Goal: Task Accomplishment & Management: Manage account settings

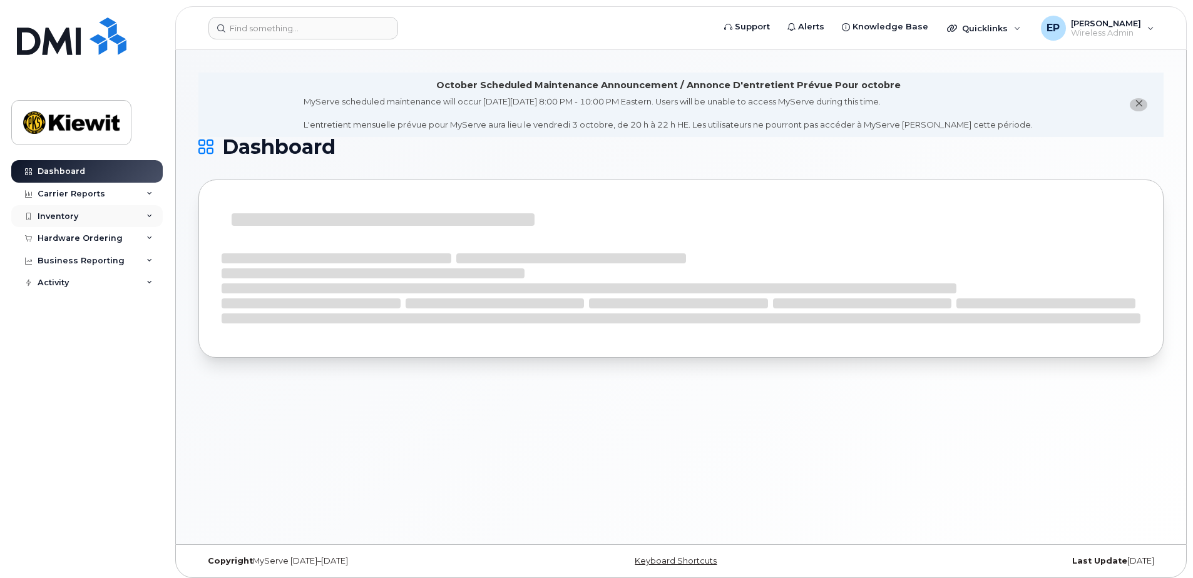
click at [42, 216] on div "Inventory" at bounding box center [58, 217] width 41 height 10
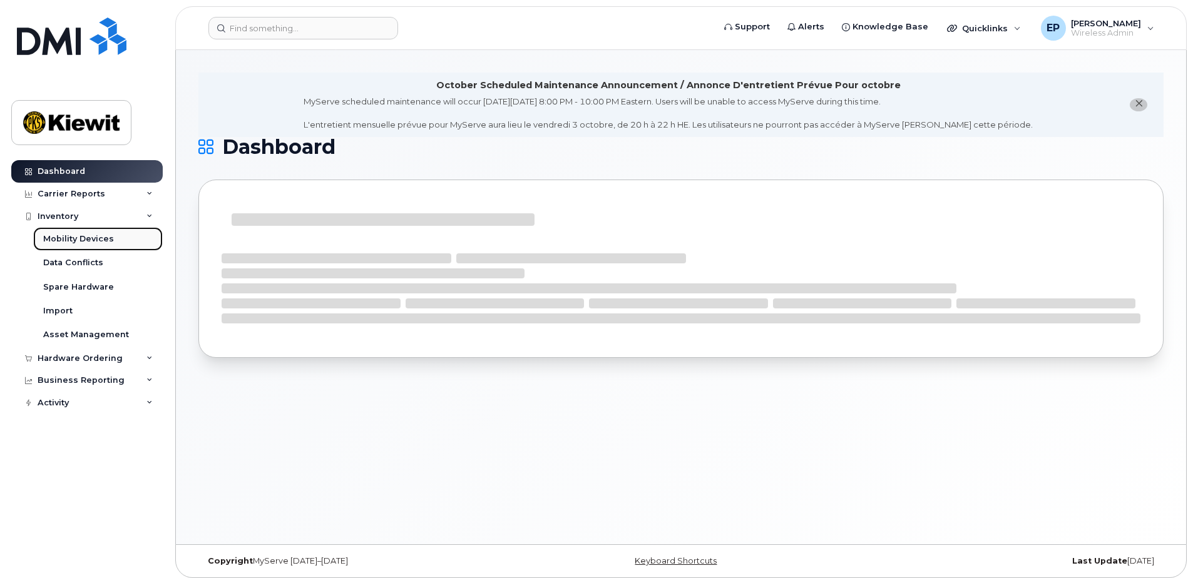
click at [96, 235] on div "Mobility Devices" at bounding box center [78, 238] width 71 height 11
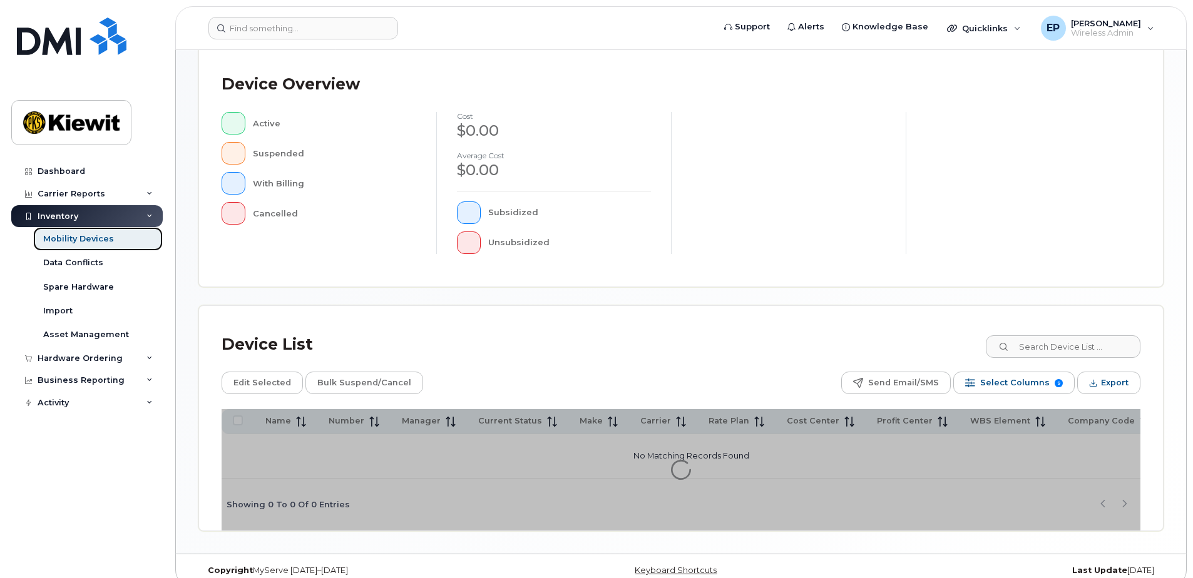
scroll to position [282, 0]
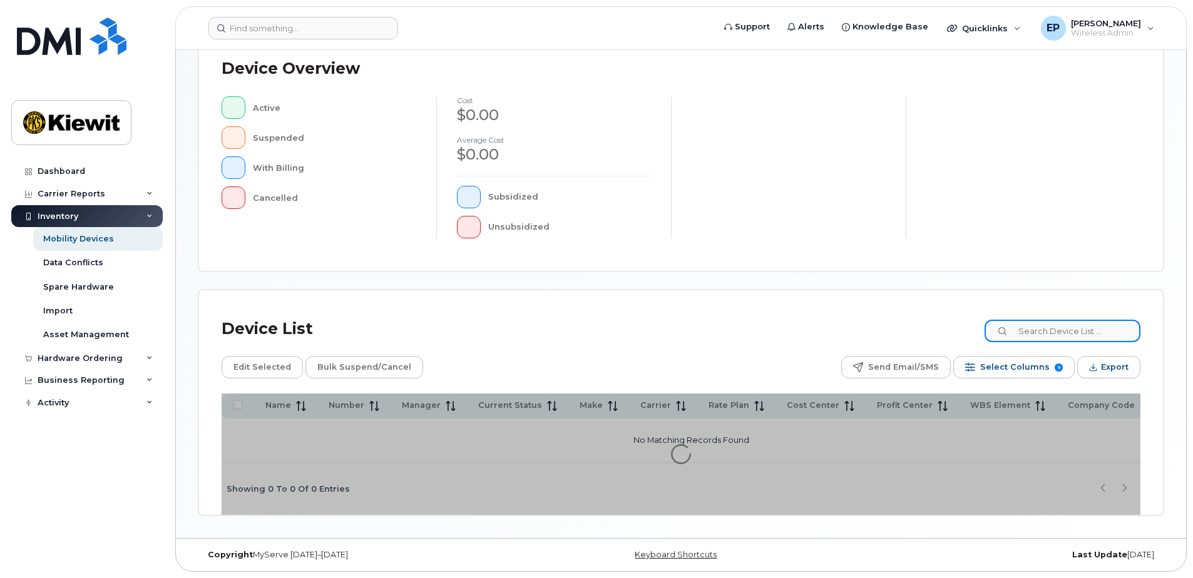
click at [1063, 334] on input at bounding box center [1063, 331] width 156 height 23
type input "erin duffy"
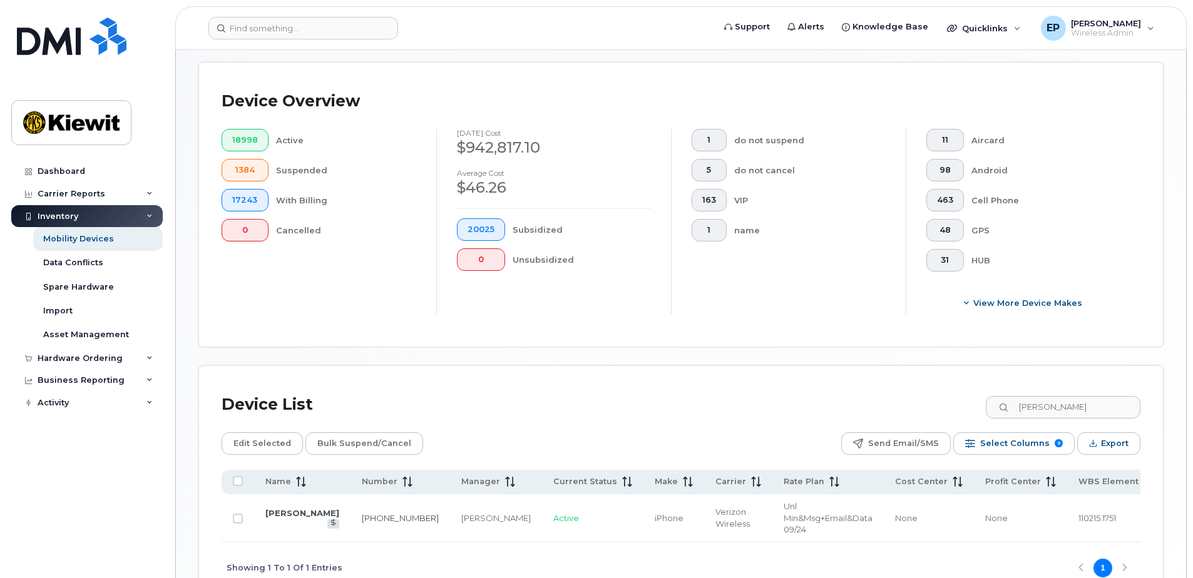
click at [272, 518] on td "[PERSON_NAME]" at bounding box center [302, 519] width 96 height 48
click at [275, 518] on link "[PERSON_NAME]" at bounding box center [302, 513] width 74 height 10
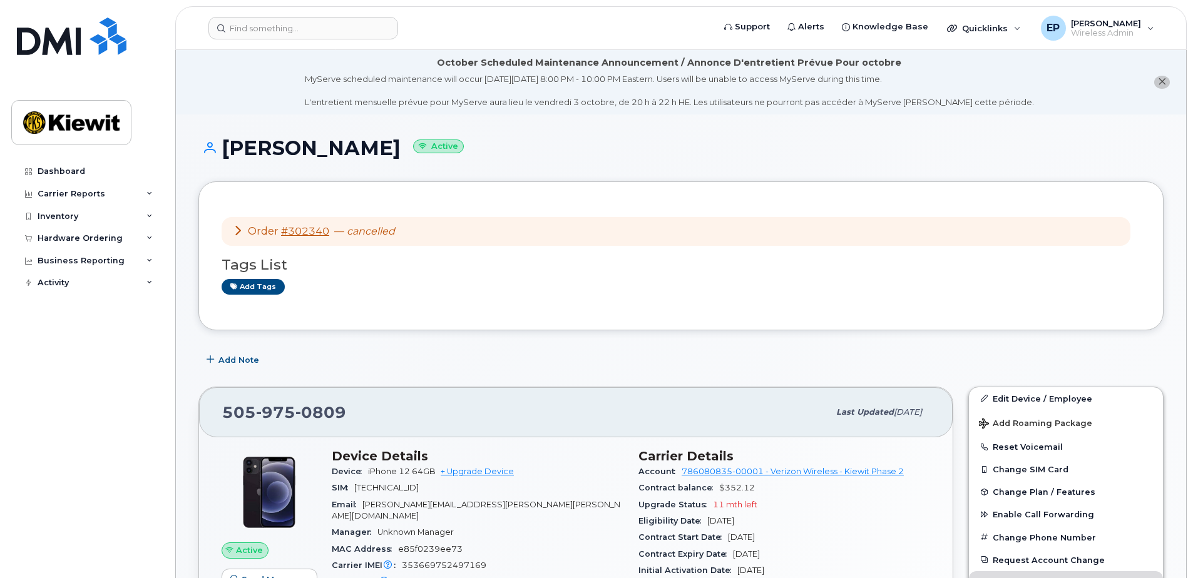
click at [241, 228] on icon at bounding box center [238, 230] width 10 height 10
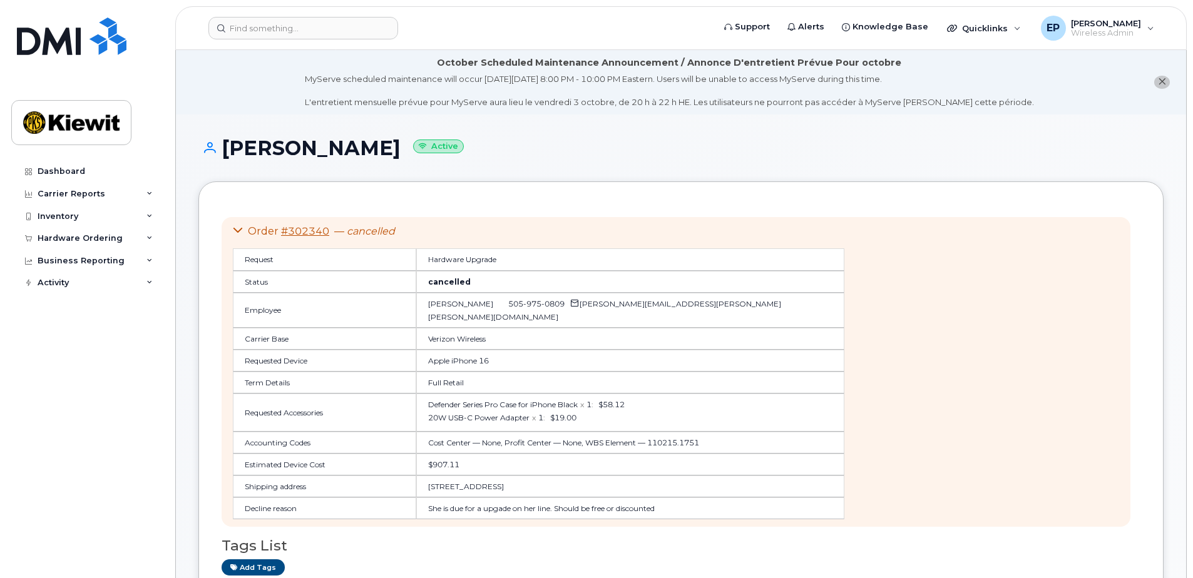
scroll to position [63, 0]
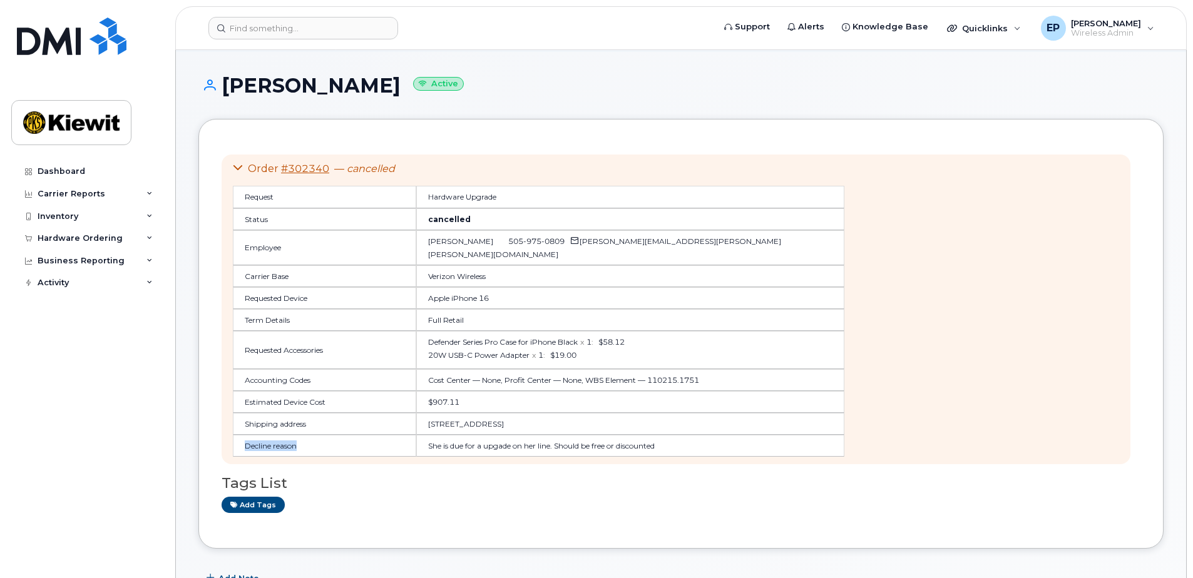
drag, startPoint x: 300, startPoint y: 446, endPoint x: 235, endPoint y: 447, distance: 65.1
click at [235, 447] on td "Decline reason" at bounding box center [324, 446] width 183 height 22
drag, startPoint x: 235, startPoint y: 447, endPoint x: 623, endPoint y: 453, distance: 388.1
click at [622, 453] on td "She is due for a upgade on her line. Should be free or discounted" at bounding box center [630, 446] width 428 height 22
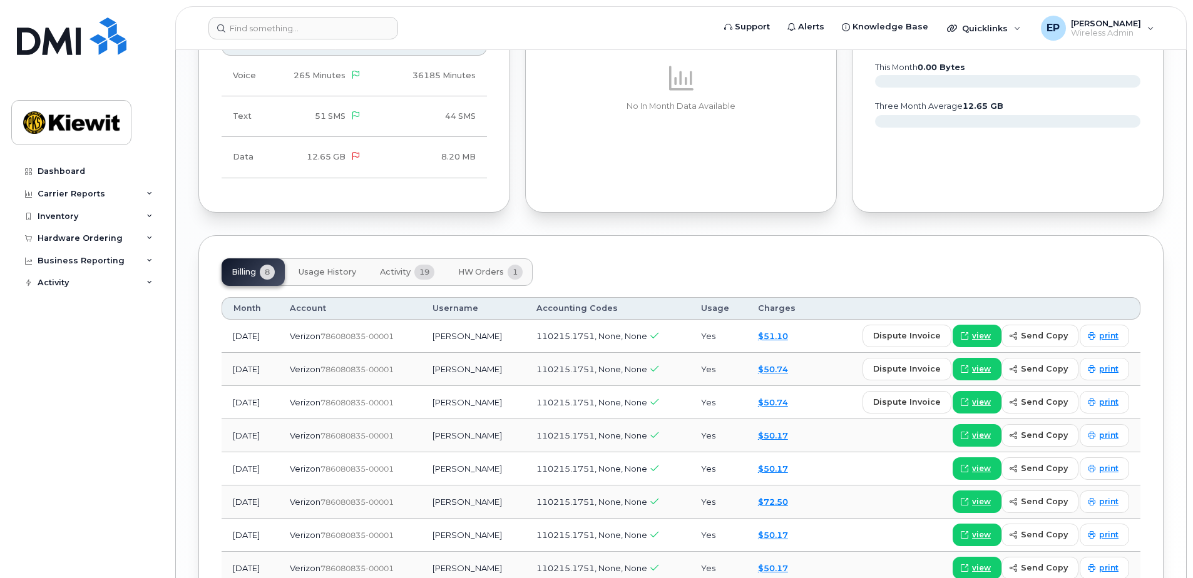
scroll to position [1649, 0]
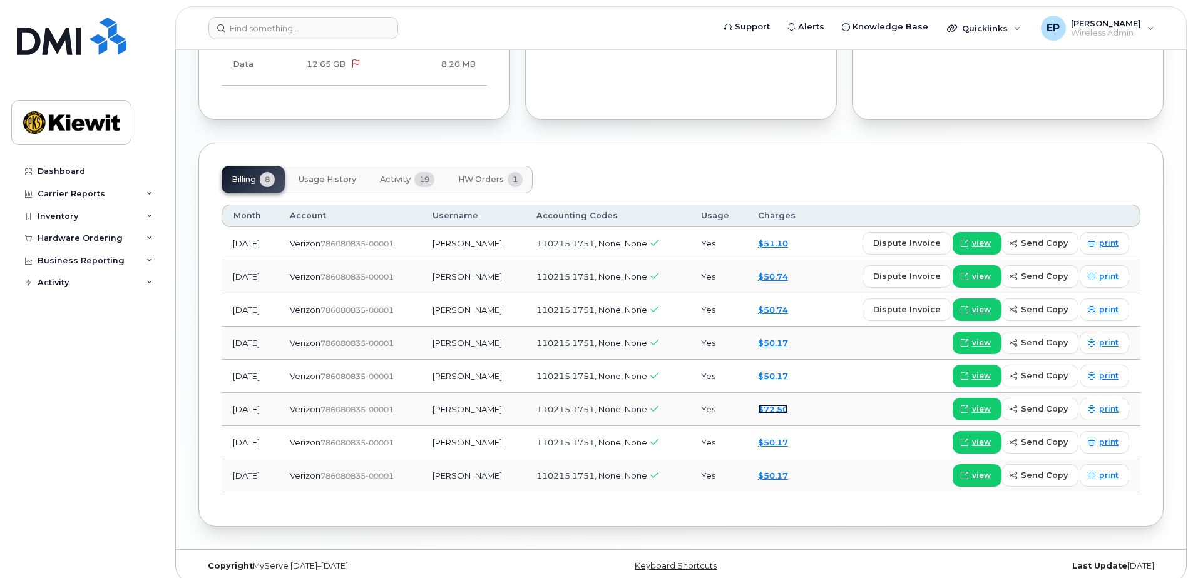
click at [771, 404] on link "$72.50" at bounding box center [773, 409] width 30 height 10
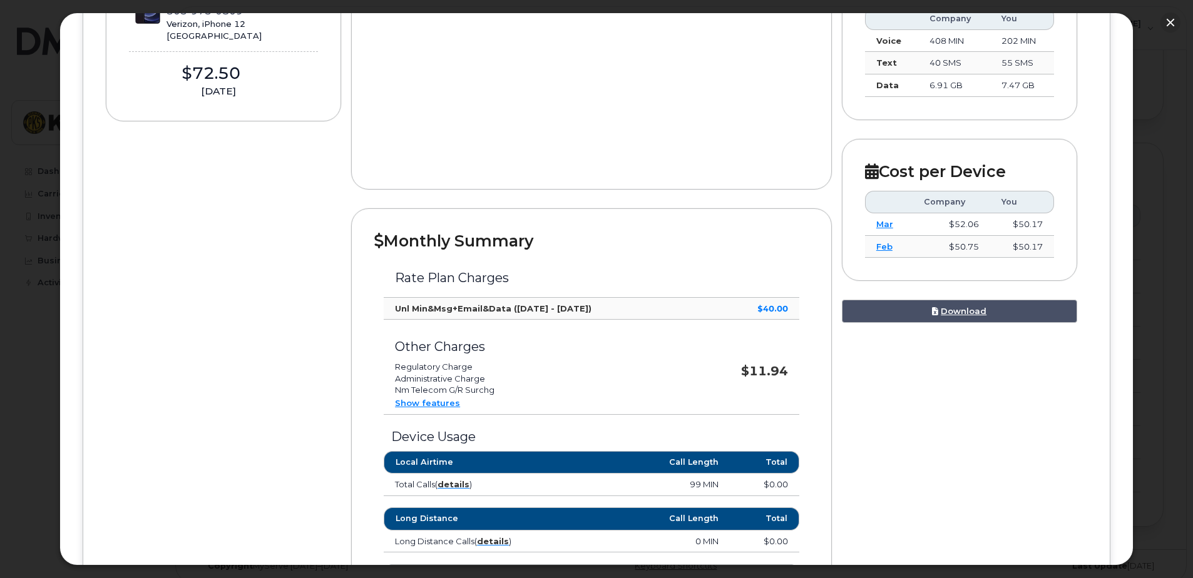
scroll to position [250, 0]
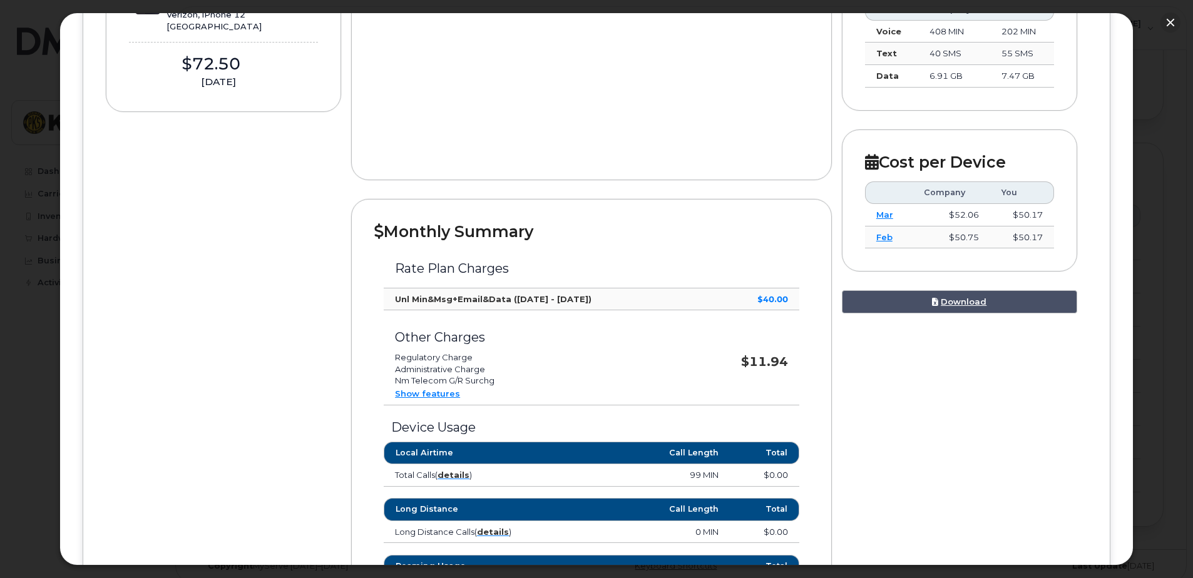
click at [435, 397] on link "Show features" at bounding box center [427, 394] width 65 height 10
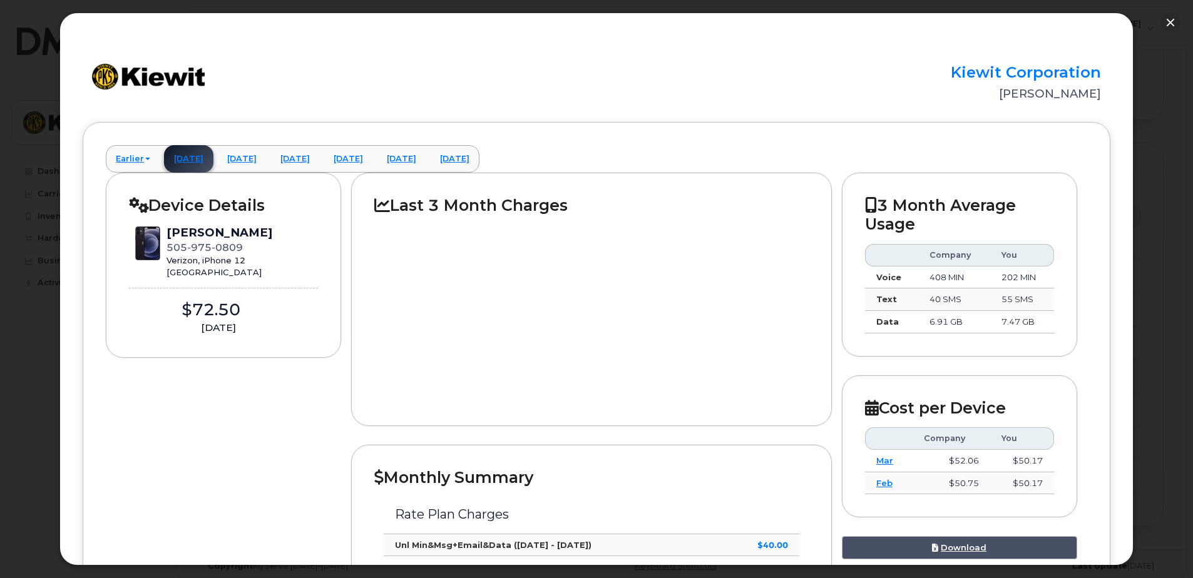
scroll to position [0, 0]
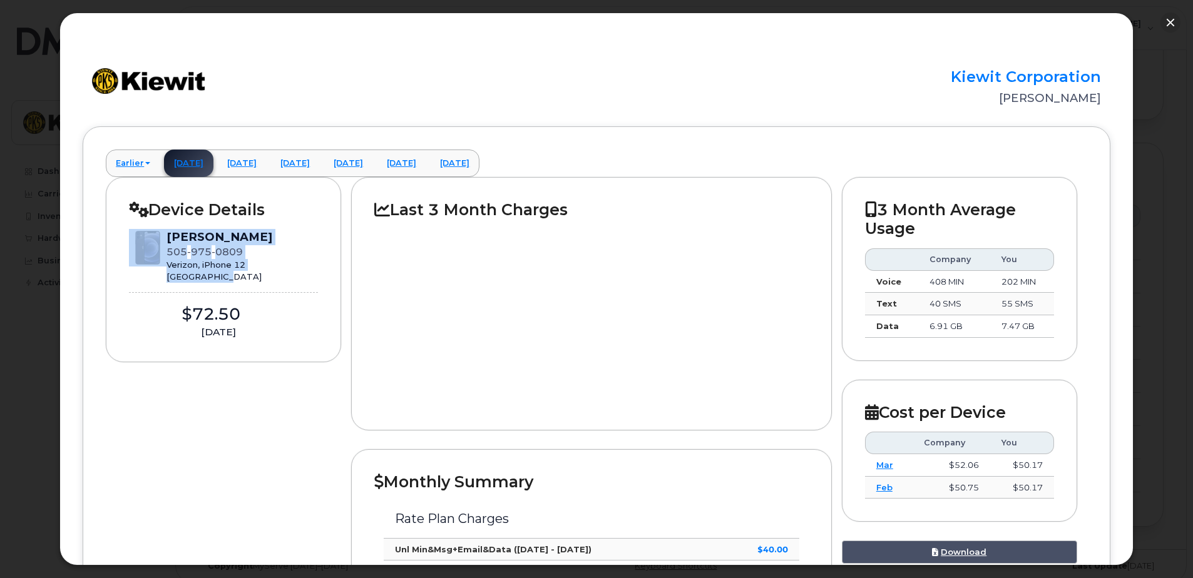
drag, startPoint x: 220, startPoint y: 281, endPoint x: 157, endPoint y: 280, distance: 62.6
click at [157, 280] on div "[PERSON_NAME] [PHONE_NUMBER] Verizon, iPhone 12 [GEOGRAPHIC_DATA]" at bounding box center [223, 255] width 189 height 53
drag, startPoint x: 157, startPoint y: 280, endPoint x: 228, endPoint y: 288, distance: 71.8
click at [228, 288] on div "[PERSON_NAME] [PHONE_NUMBER] Verizon, iPhone 12 [GEOGRAPHIC_DATA] $72.50 [DATE]" at bounding box center [223, 284] width 189 height 110
drag, startPoint x: 223, startPoint y: 284, endPoint x: 188, endPoint y: 283, distance: 35.1
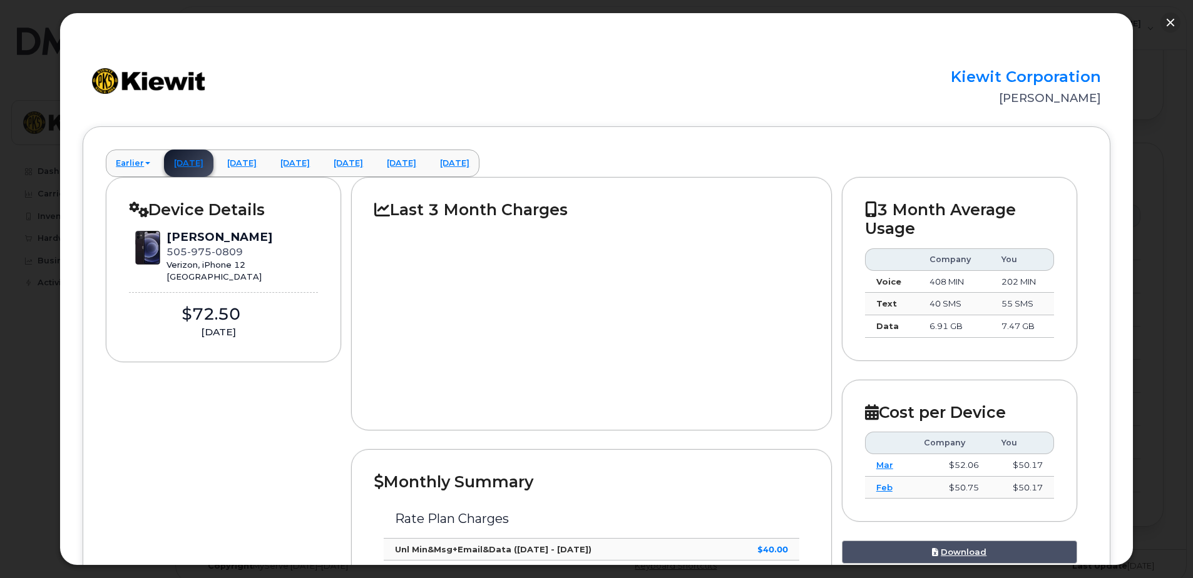
click at [188, 283] on div "[PERSON_NAME] [PHONE_NUMBER] Verizon, iPhone 12 [GEOGRAPHIC_DATA] $72.50 [DATE]" at bounding box center [223, 284] width 189 height 110
drag, startPoint x: 166, startPoint y: 279, endPoint x: 238, endPoint y: 284, distance: 72.1
click at [238, 284] on div "[PERSON_NAME] [PHONE_NUMBER] Verizon, iPhone 12 [GEOGRAPHIC_DATA] $72.50 [DATE]" at bounding box center [223, 284] width 189 height 110
drag, startPoint x: 238, startPoint y: 284, endPoint x: 332, endPoint y: 292, distance: 94.3
click at [331, 291] on div "Device Details [PERSON_NAME] [PHONE_NUMBER] Verizon, iPhone 12 [GEOGRAPHIC_DATA…" at bounding box center [223, 270] width 235 height 186
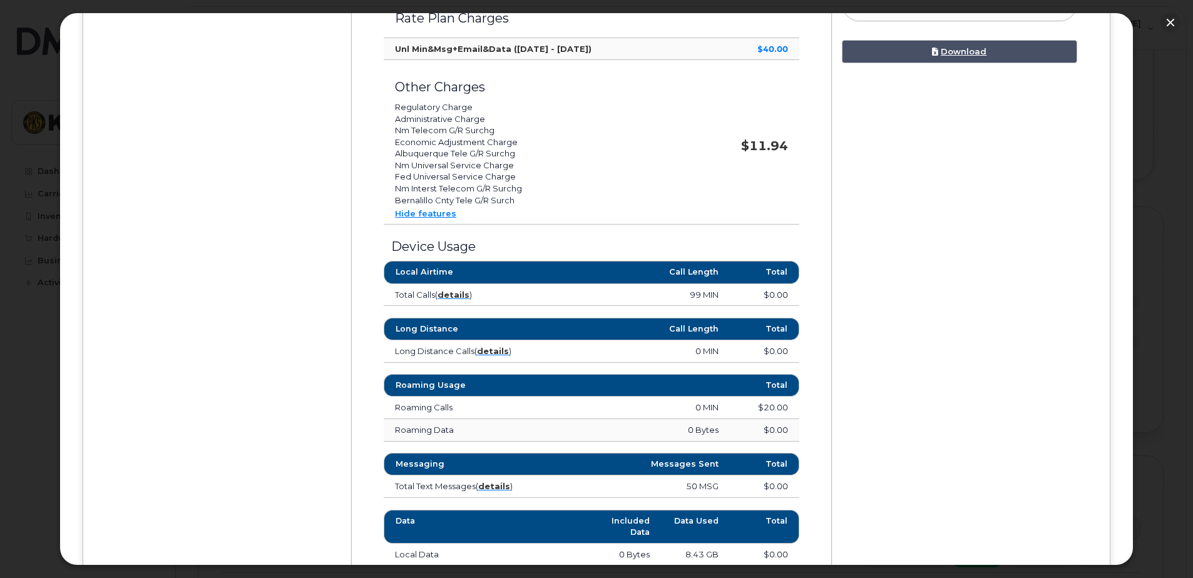
scroll to position [125, 0]
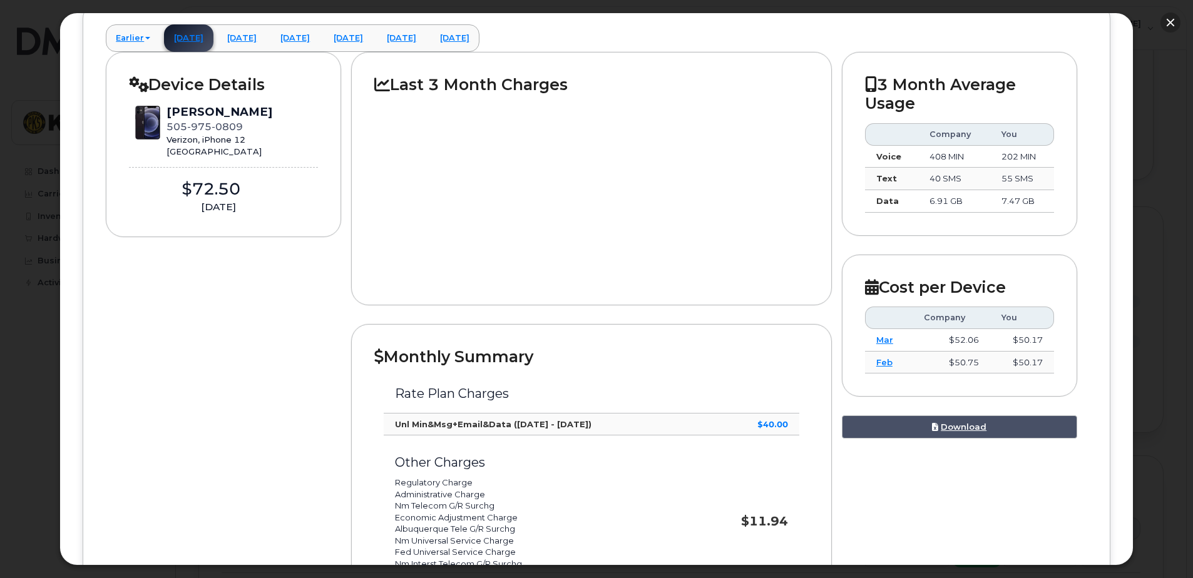
click at [1174, 21] on button "button" at bounding box center [1171, 23] width 20 height 20
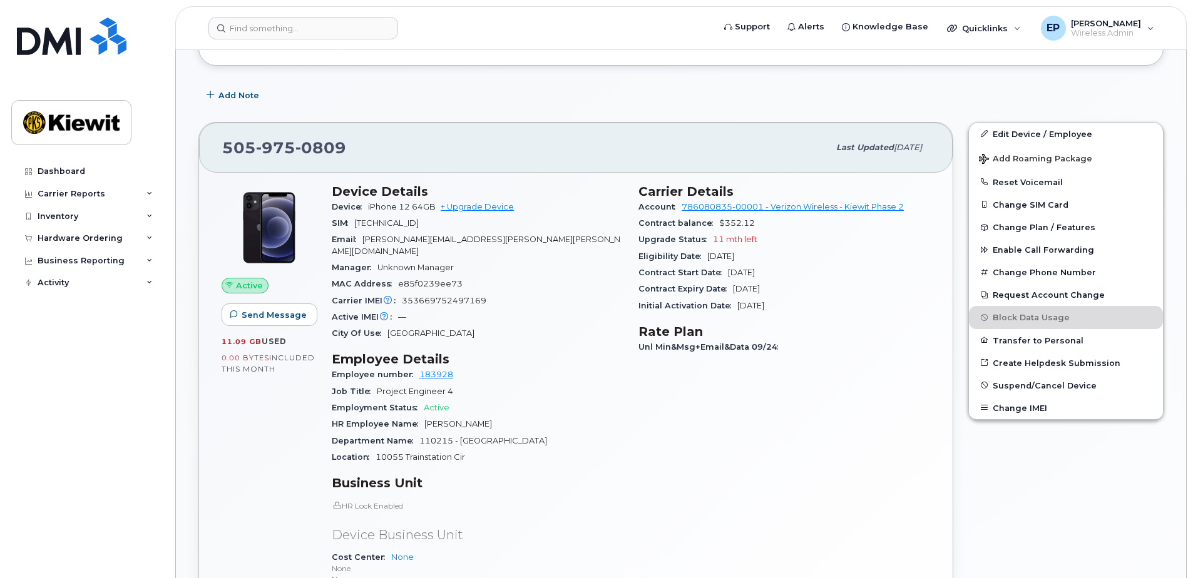
scroll to position [585, 0]
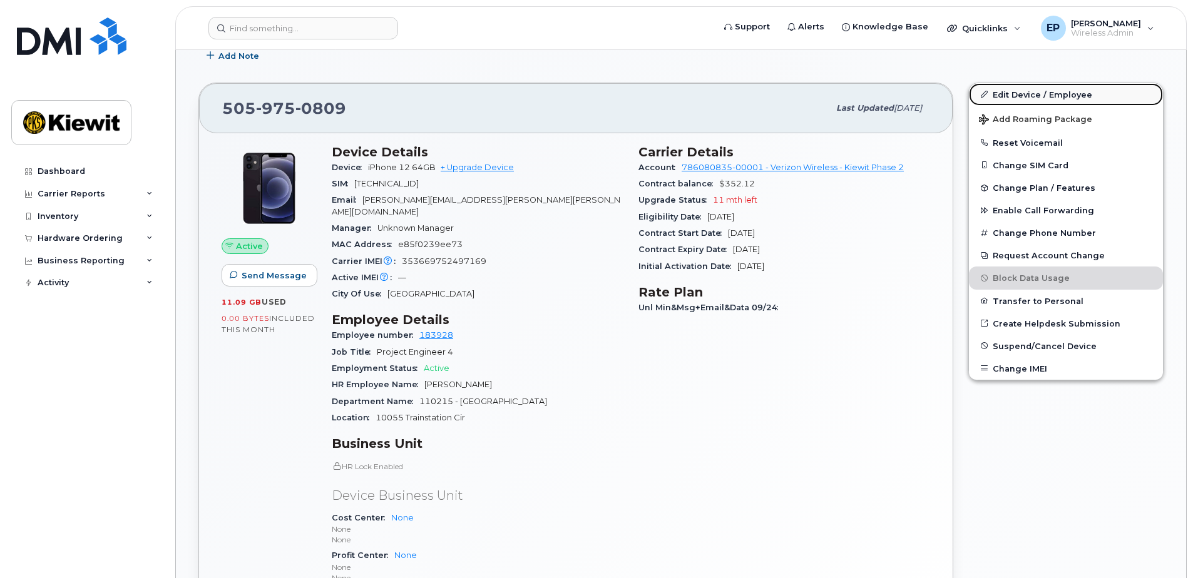
click at [1017, 89] on link "Edit Device / Employee" at bounding box center [1066, 94] width 194 height 23
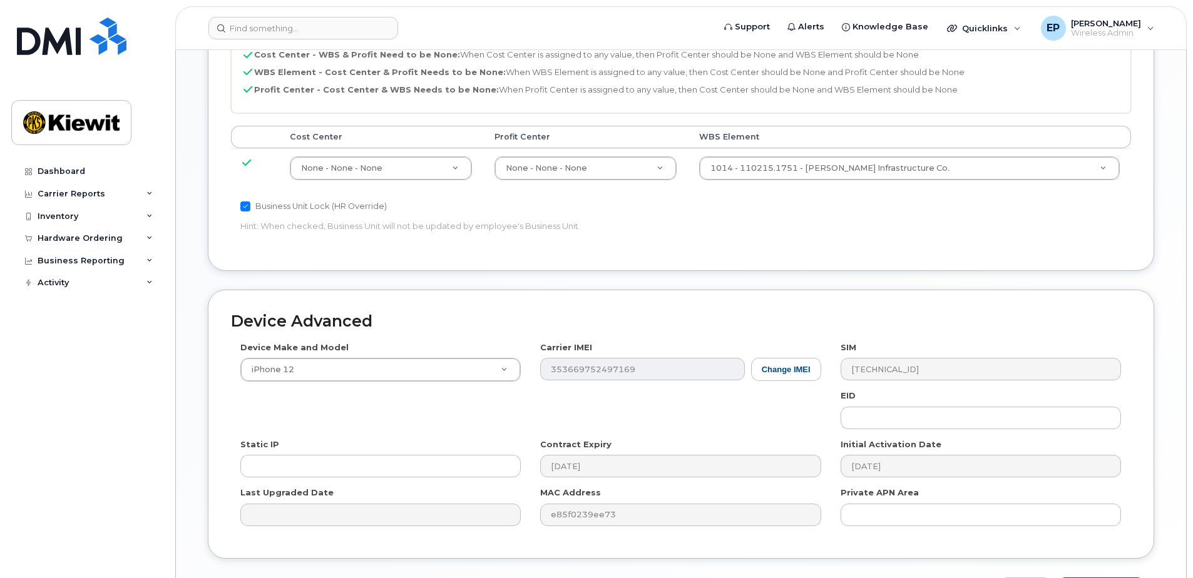
scroll to position [772, 0]
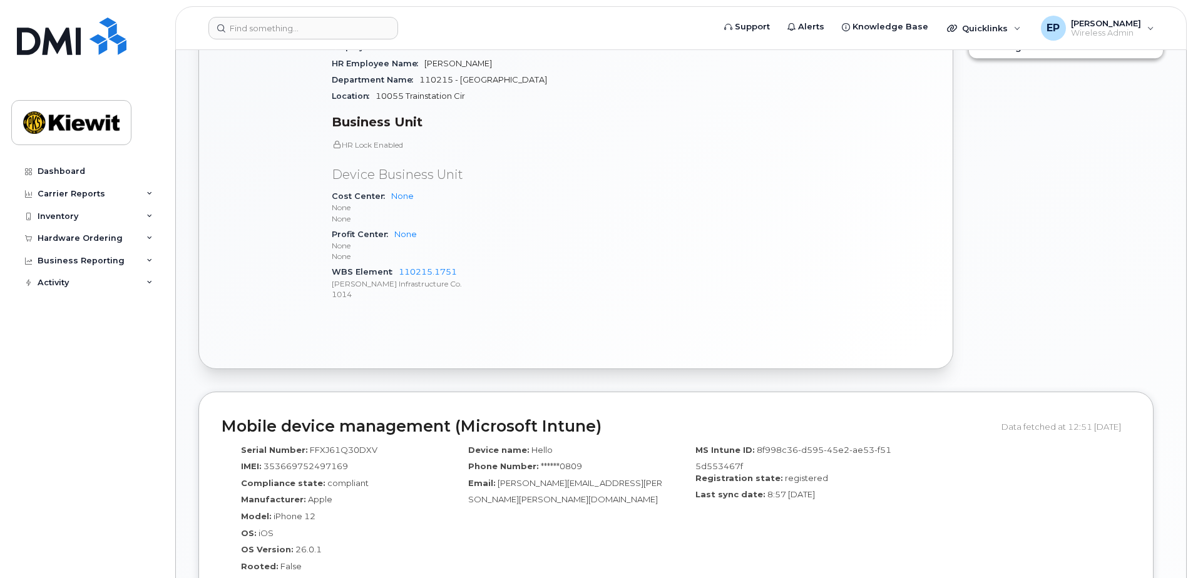
scroll to position [250, 0]
